Goal: Task Accomplishment & Management: Manage account settings

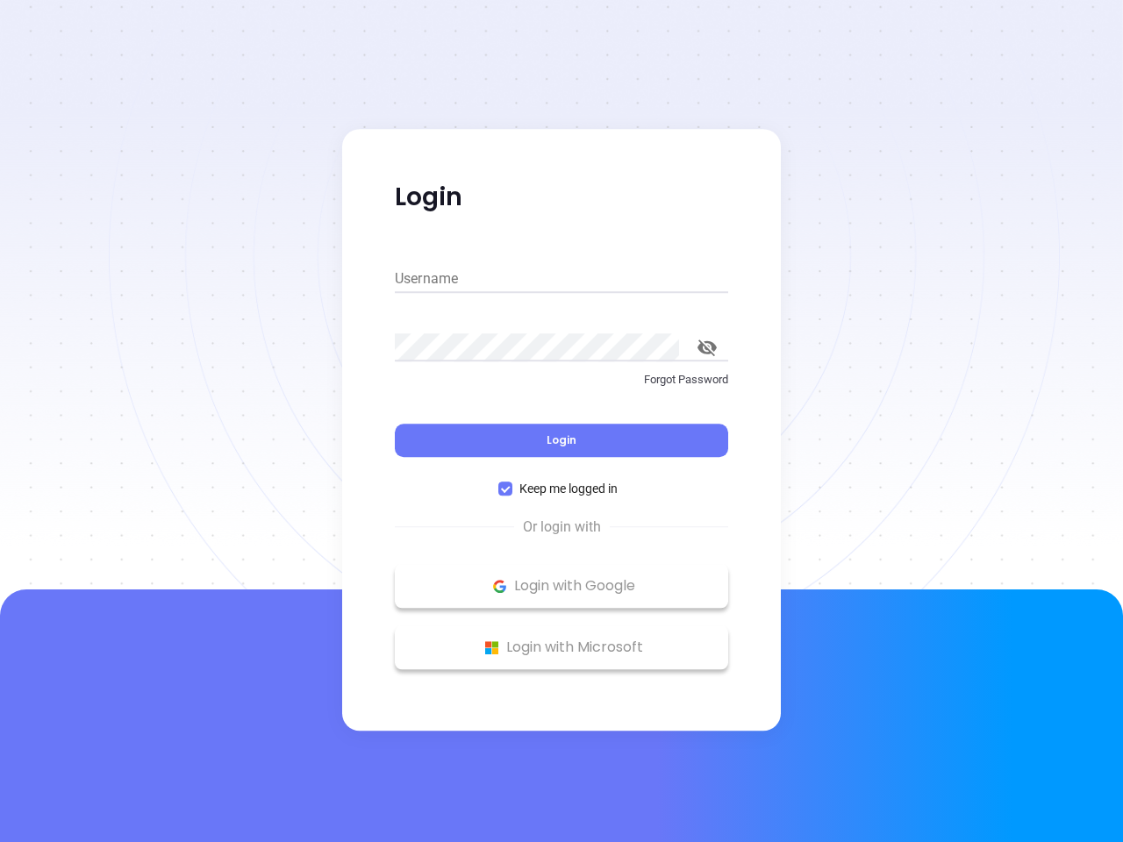
click at [561, 421] on div "Login" at bounding box center [561, 430] width 333 height 54
click at [561, 279] on input "Username" at bounding box center [561, 279] width 333 height 28
click at [707, 347] on icon "toggle password visibility" at bounding box center [706, 347] width 19 height 17
click at [561, 440] on span "Login" at bounding box center [561, 439] width 30 height 15
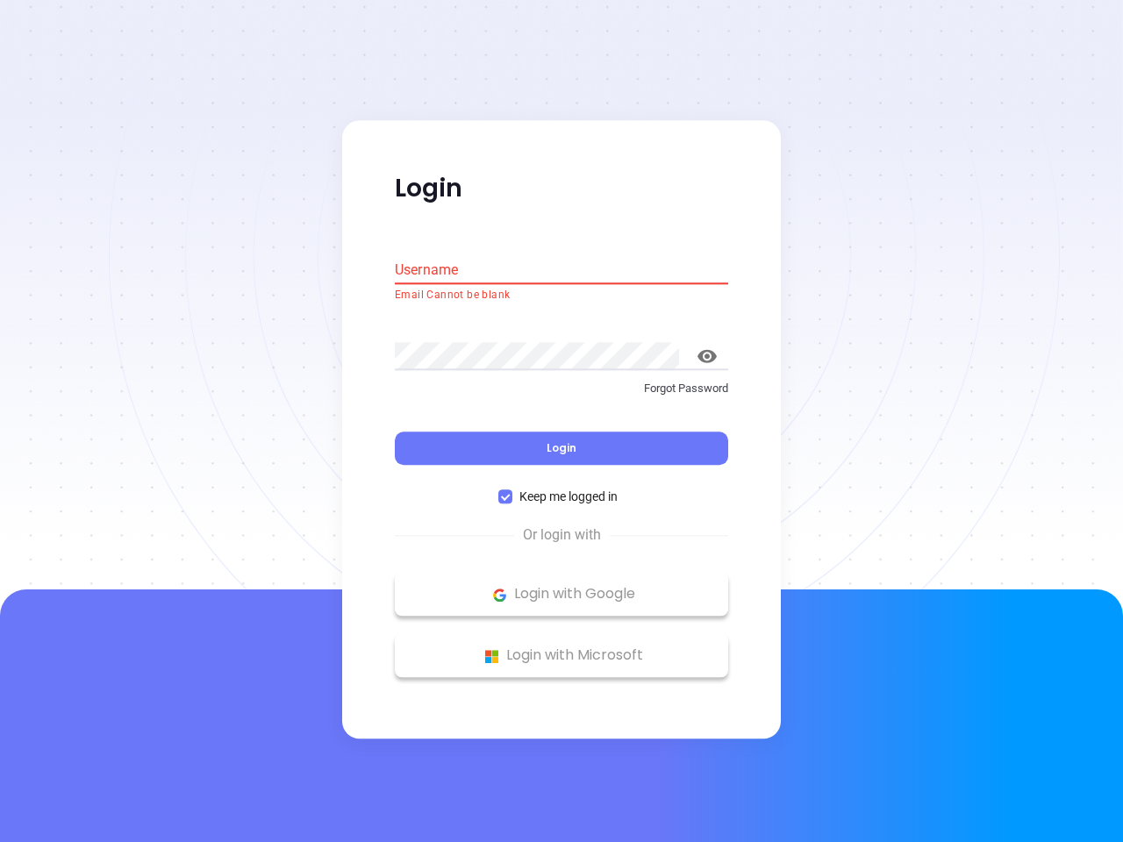
click at [561, 488] on span "Keep me logged in" at bounding box center [568, 497] width 112 height 19
click at [512, 490] on input "Keep me logged in" at bounding box center [505, 497] width 14 height 14
checkbox input "false"
click at [561, 586] on p "Login with Google" at bounding box center [561, 594] width 316 height 26
click at [561, 647] on p "Login with Microsoft" at bounding box center [561, 656] width 316 height 26
